Goal: Book appointment/travel/reservation

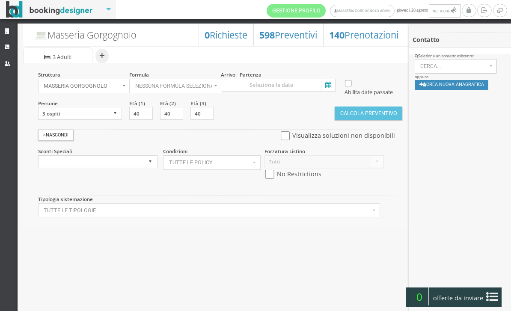
select select
click at [11, 48] on icon at bounding box center [8, 48] width 7 height 6
select select
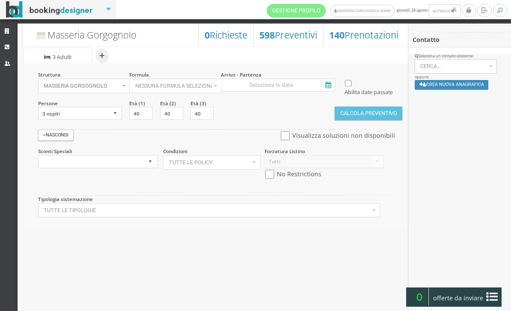
select select
click at [321, 79] on input at bounding box center [278, 85] width 115 height 13
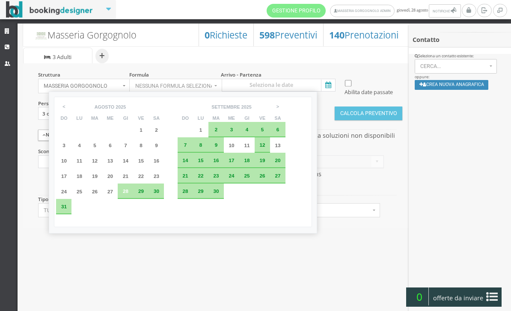
click at [164, 199] on div "30" at bounding box center [155, 191] width 15 height 15
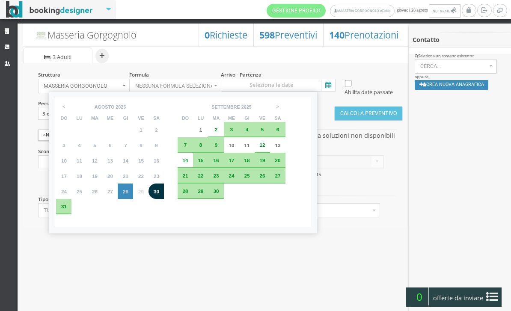
click at [64, 209] on span "31" at bounding box center [64, 207] width 6 height 6
type input "[DATE] - [DATE]"
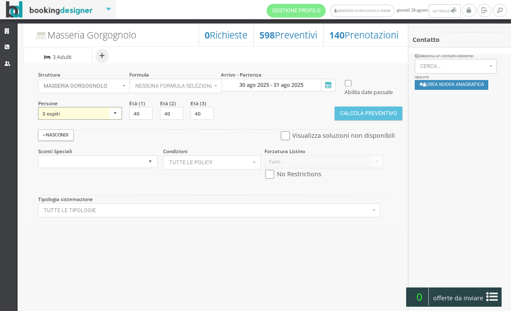
click at [106, 120] on select "1 ospite 2 ospiti 3 ospiti 4 ospiti 5 ospiti 6 ospiti 7 ospiti 8 ospiti 9 ospit…" at bounding box center [80, 113] width 84 height 13
select select "2"
click at [274, 179] on input "checkbox" at bounding box center [269, 174] width 11 height 9
checkbox input "true"
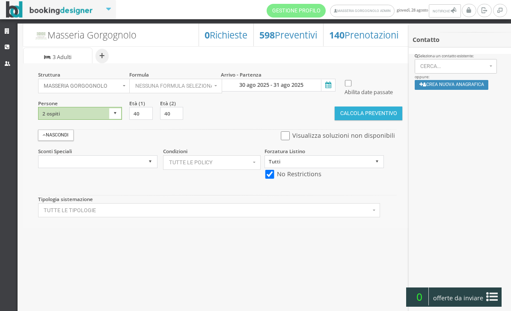
click at [365, 120] on button "Calcola Preventivo" at bounding box center [369, 114] width 68 height 14
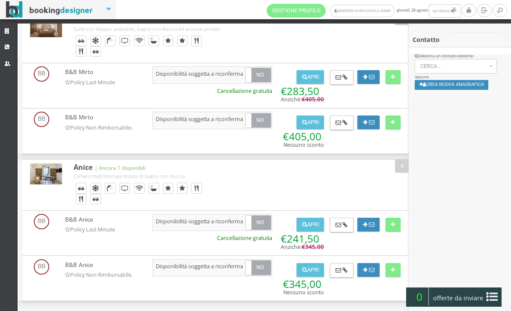
scroll to position [120, 0]
click at [458, 89] on button "Crea nuova anagrafica" at bounding box center [452, 85] width 74 height 10
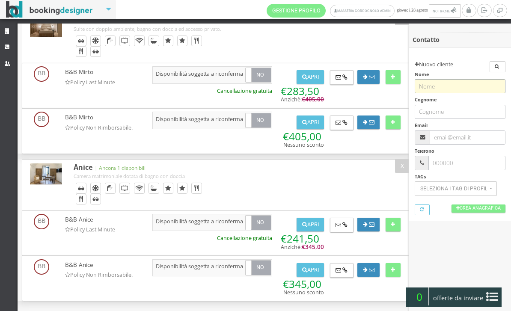
click at [458, 89] on input "text" at bounding box center [460, 86] width 91 height 14
type input "GATTA"
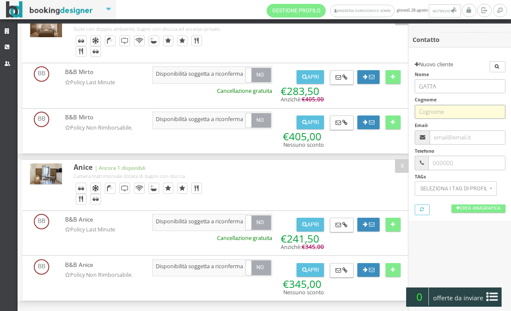
click at [454, 105] on input "text" at bounding box center [460, 112] width 91 height 14
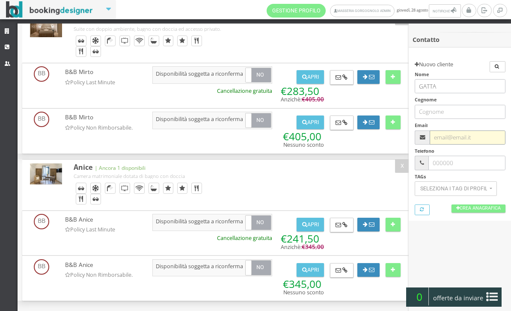
click at [457, 134] on input "text" at bounding box center [467, 138] width 75 height 14
type input "[EMAIL_ADDRESS][DOMAIN_NAME]"
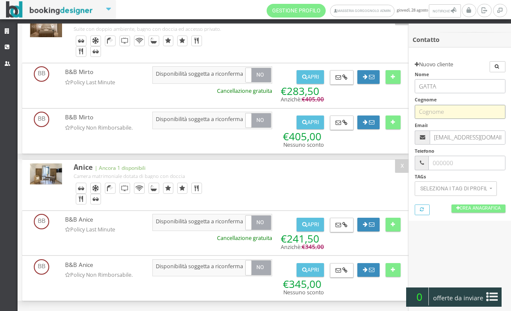
click at [449, 110] on input "text" at bounding box center [460, 112] width 91 height 14
click at [442, 114] on input "text" at bounding box center [460, 112] width 91 height 14
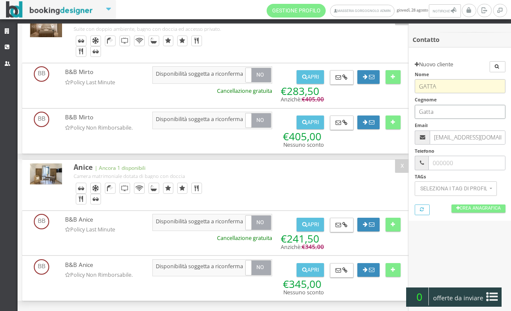
type input "Gatta"
click at [442, 82] on input "GATTA" at bounding box center [460, 86] width 91 height 14
click at [442, 83] on input "GATTA" at bounding box center [460, 86] width 91 height 14
click at [441, 86] on input "GATTA" at bounding box center [460, 86] width 91 height 14
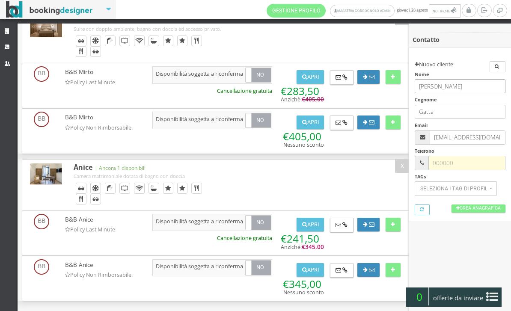
type input "Giuseppe"
click at [457, 166] on input "text" at bounding box center [466, 163] width 77 height 14
type input "3451688911"
click at [459, 208] on link "Crea Anagrafica" at bounding box center [478, 209] width 54 height 8
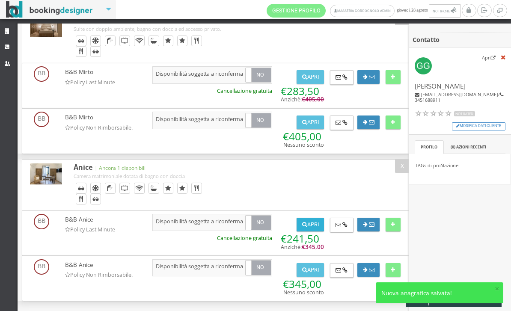
click at [318, 218] on button "Apri" at bounding box center [310, 225] width 27 height 14
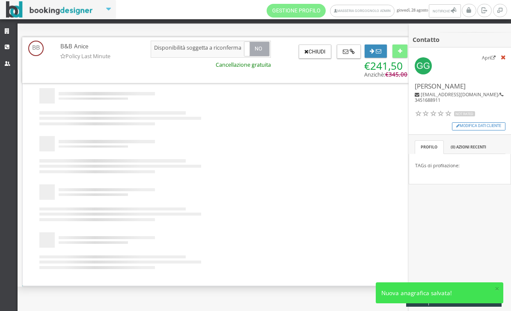
scroll to position [0, 0]
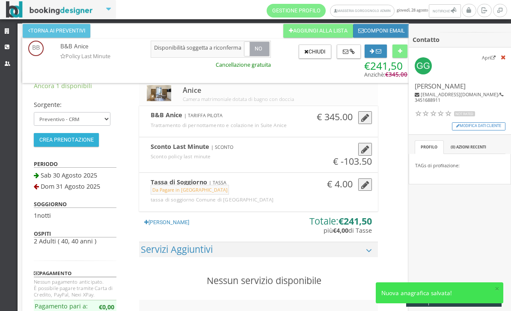
click at [80, 137] on button "Crea Prenotazione" at bounding box center [66, 140] width 65 height 14
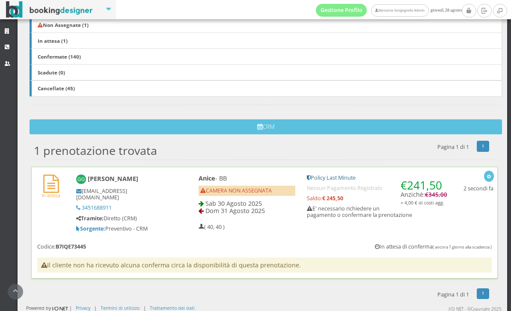
scroll to position [186, 0]
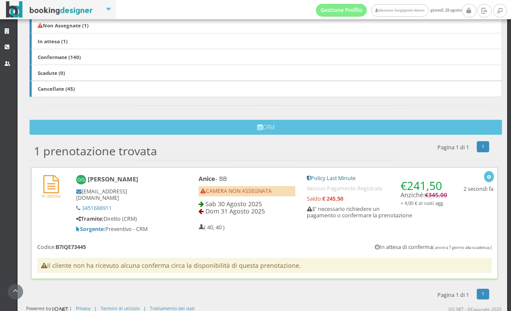
click at [174, 243] on div "In attesa Giuseppe Gatta giuseppegatta370@gmail.com 3451688911 Tramite: Diretto…" at bounding box center [264, 222] width 467 height 111
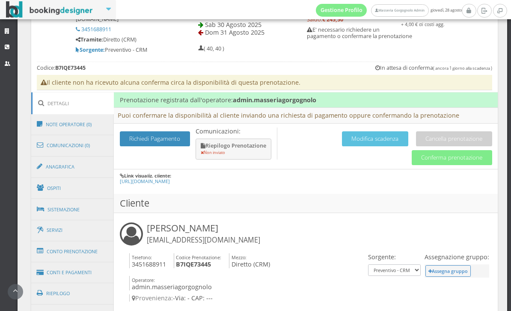
scroll to position [388, 0]
click at [383, 139] on button "Modifica scadenza" at bounding box center [375, 138] width 66 height 15
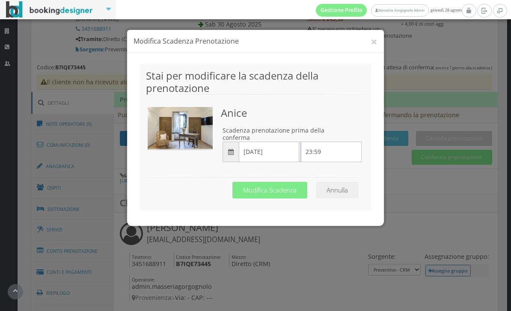
click at [265, 143] on input "29/08/2025" at bounding box center [269, 152] width 61 height 21
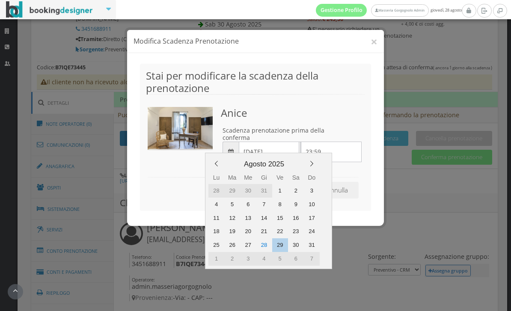
click at [279, 245] on div "29" at bounding box center [280, 245] width 16 height 14
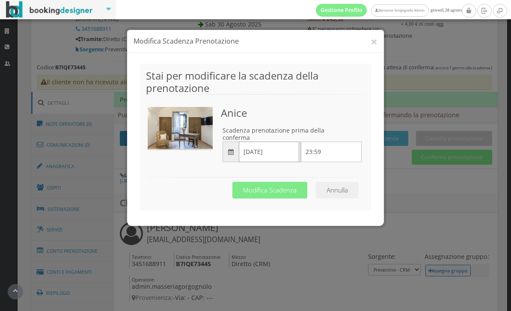
click at [312, 142] on input "23:59" at bounding box center [331, 152] width 61 height 21
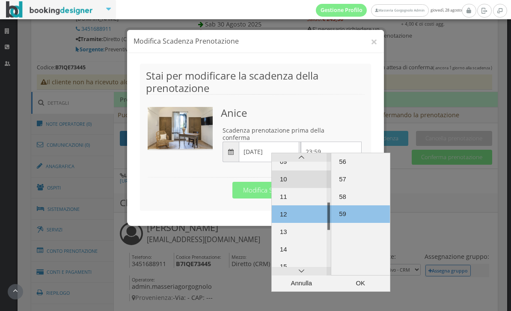
click at [298, 178] on div "10" at bounding box center [301, 180] width 59 height 18
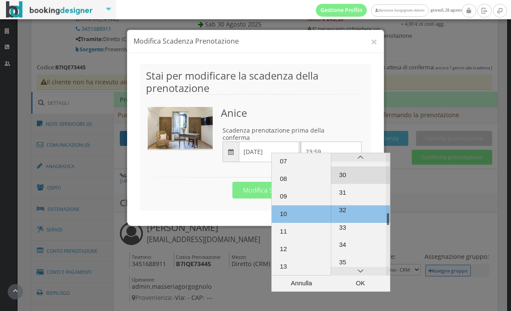
click at [353, 172] on div "30" at bounding box center [360, 175] width 59 height 18
click at [352, 181] on div "30" at bounding box center [360, 180] width 59 height 18
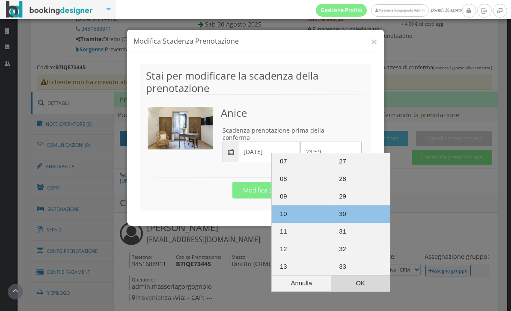
click at [347, 286] on div "OK" at bounding box center [360, 284] width 59 height 16
type input "10:30"
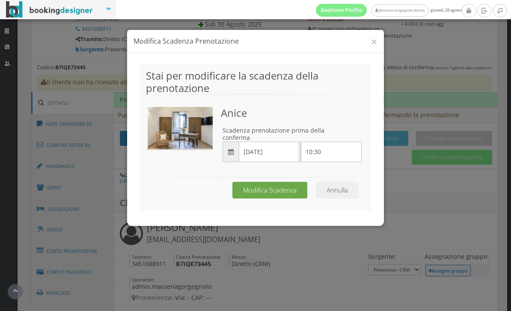
click at [291, 182] on button "Modifica Scadenza" at bounding box center [269, 190] width 75 height 17
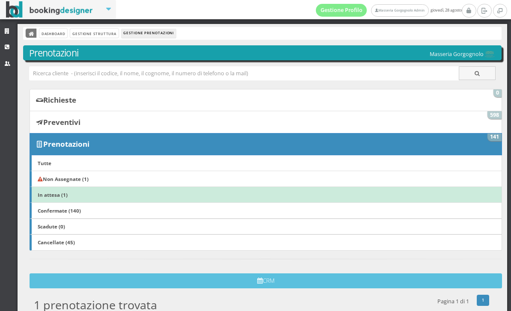
click at [26, 34] on link at bounding box center [31, 33] width 11 height 9
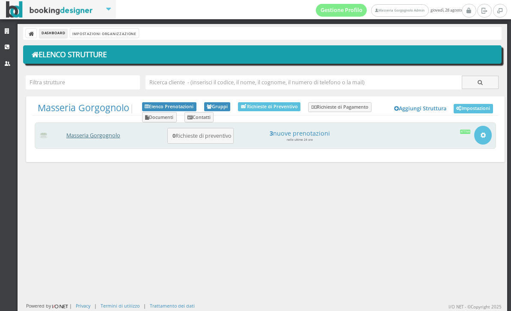
click at [114, 139] on link "Masseria Gorgognolo" at bounding box center [93, 135] width 54 height 7
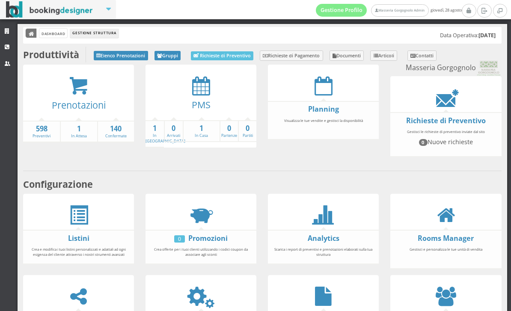
click at [34, 38] on link at bounding box center [31, 33] width 11 height 9
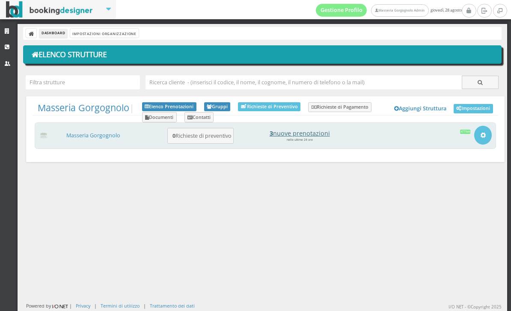
click at [335, 135] on h4 "3 nuove prenotazioni" at bounding box center [299, 133] width 119 height 7
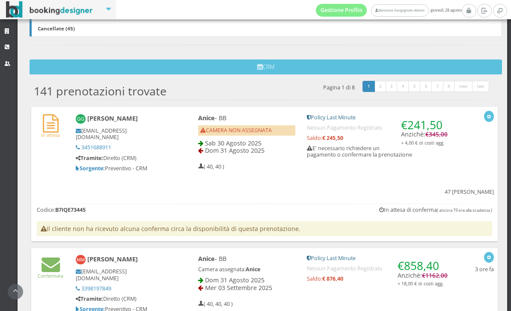
scroll to position [326, 0]
